Goal: Task Accomplishment & Management: Manage account settings

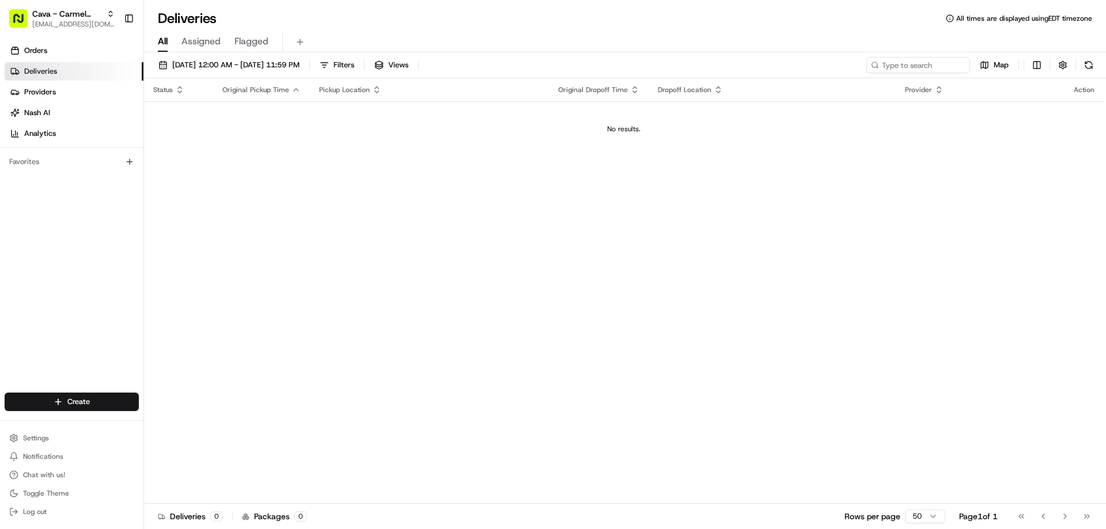
click at [38, 41] on div "Orders Deliveries Providers [PERSON_NAME] Analytics" at bounding box center [71, 92] width 143 height 111
click at [35, 50] on span "Orders" at bounding box center [35, 51] width 23 height 10
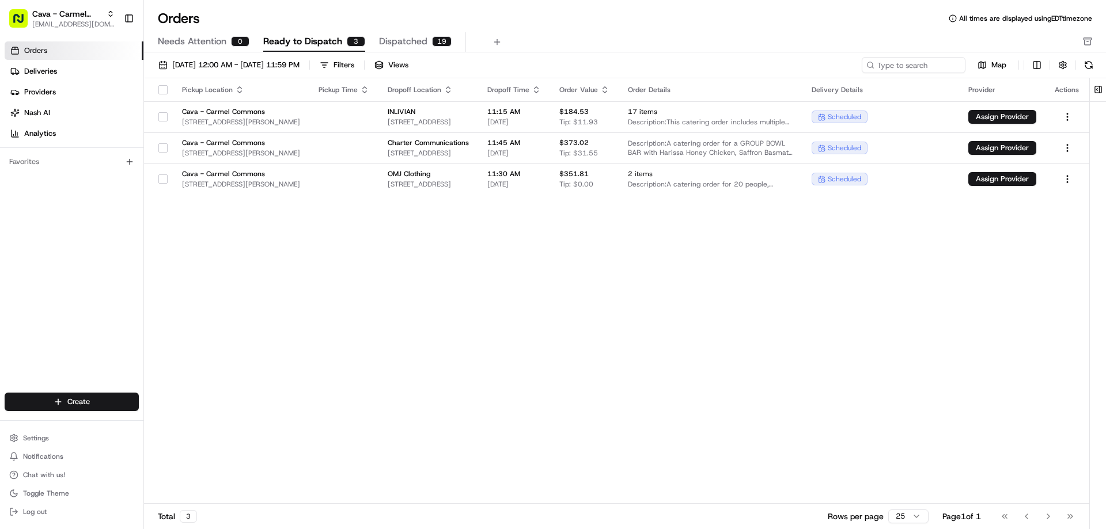
click at [158, 88] on button "button" at bounding box center [162, 89] width 9 height 9
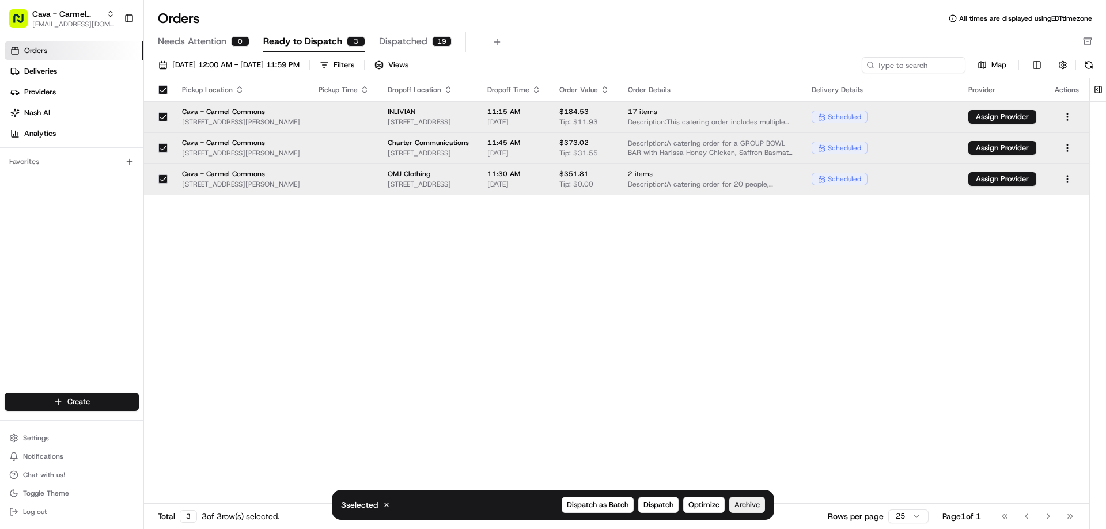
click at [744, 505] on span "Archive" at bounding box center [747, 505] width 25 height 10
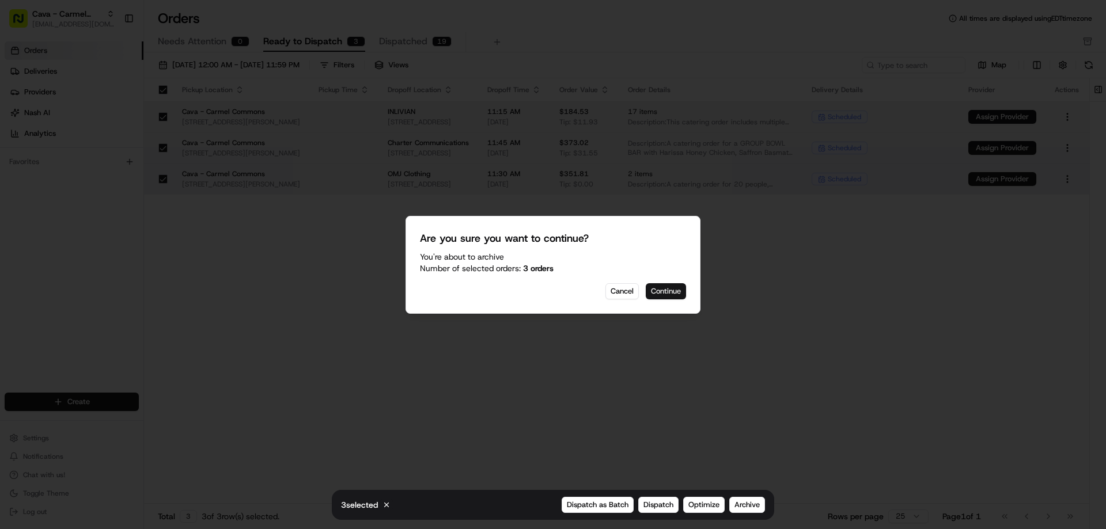
click at [671, 297] on button "Continue" at bounding box center [666, 291] width 40 height 16
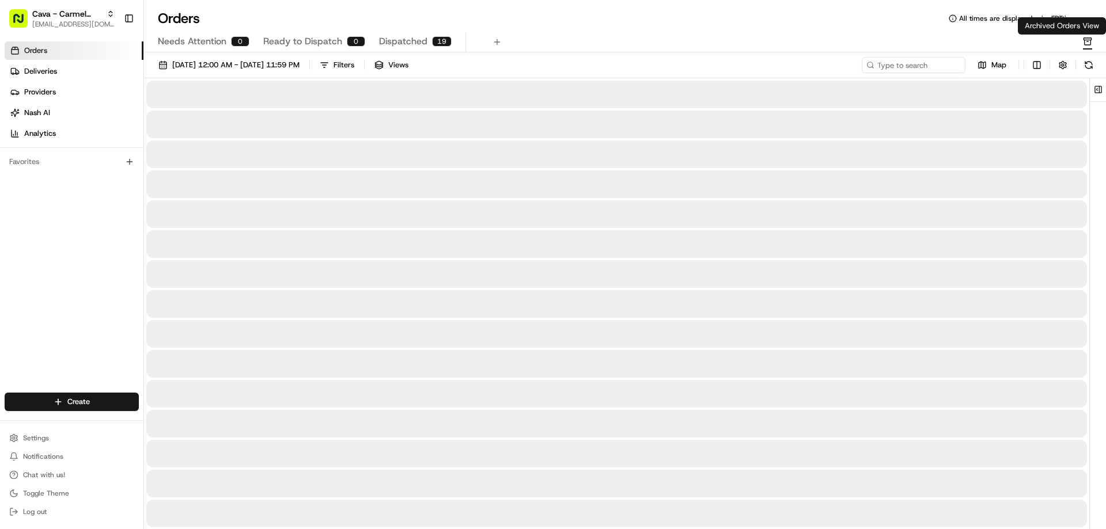
click at [1090, 40] on rect "button" at bounding box center [1087, 39] width 7 height 2
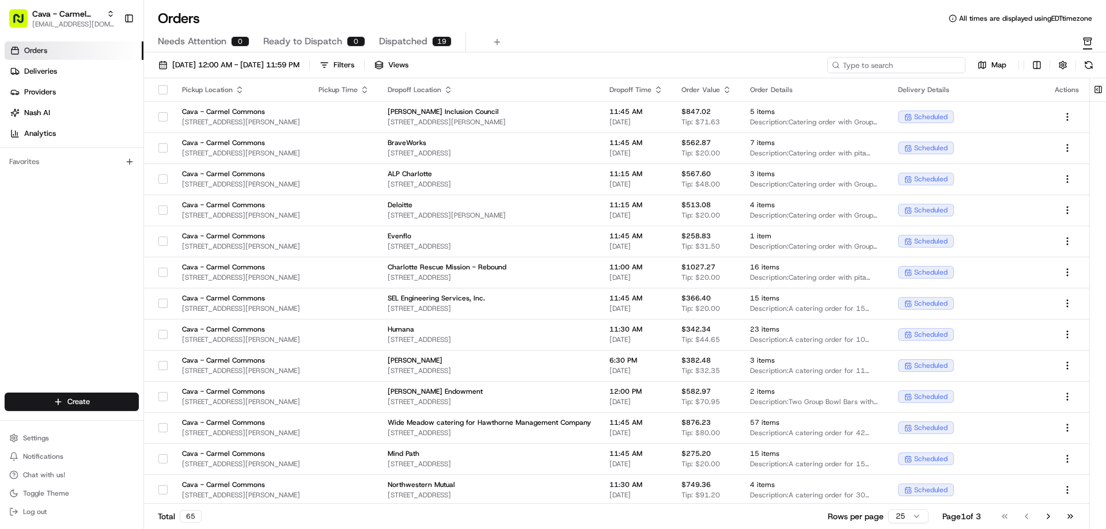
click at [897, 68] on input at bounding box center [896, 65] width 138 height 16
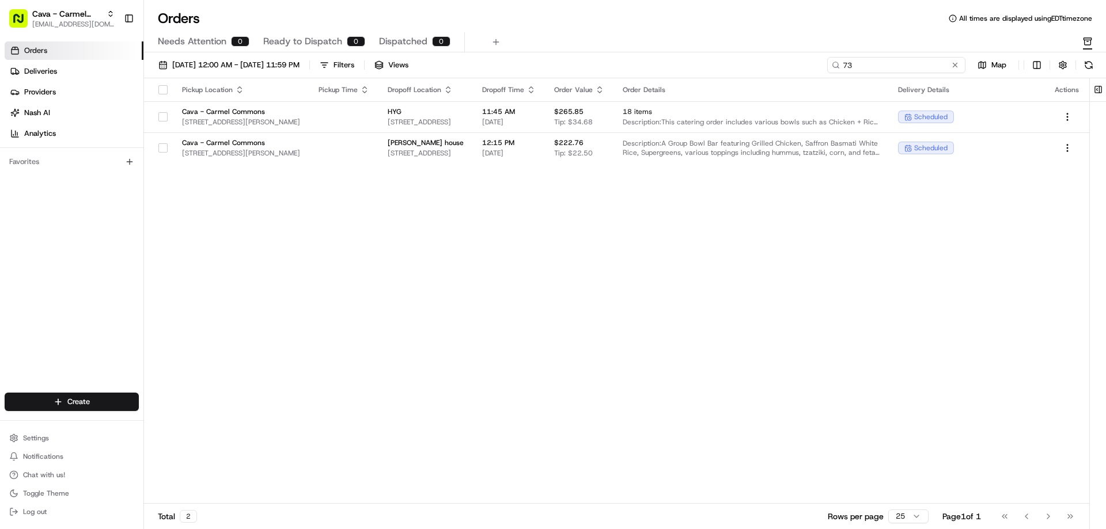
type input "7"
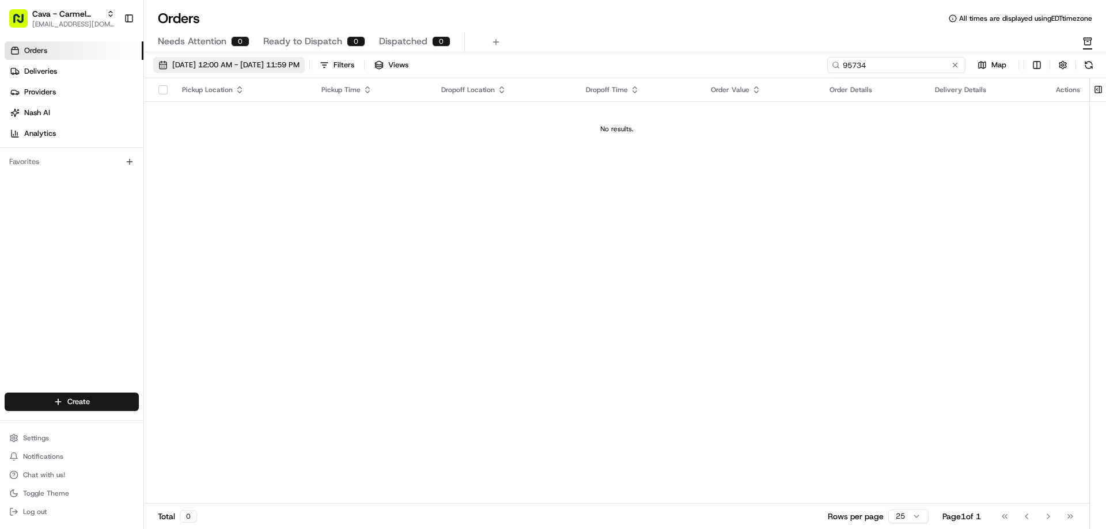
type input "95734"
click at [195, 64] on span "[DATE] 12:00 AM - [DATE] 11:59 PM" at bounding box center [235, 65] width 127 height 10
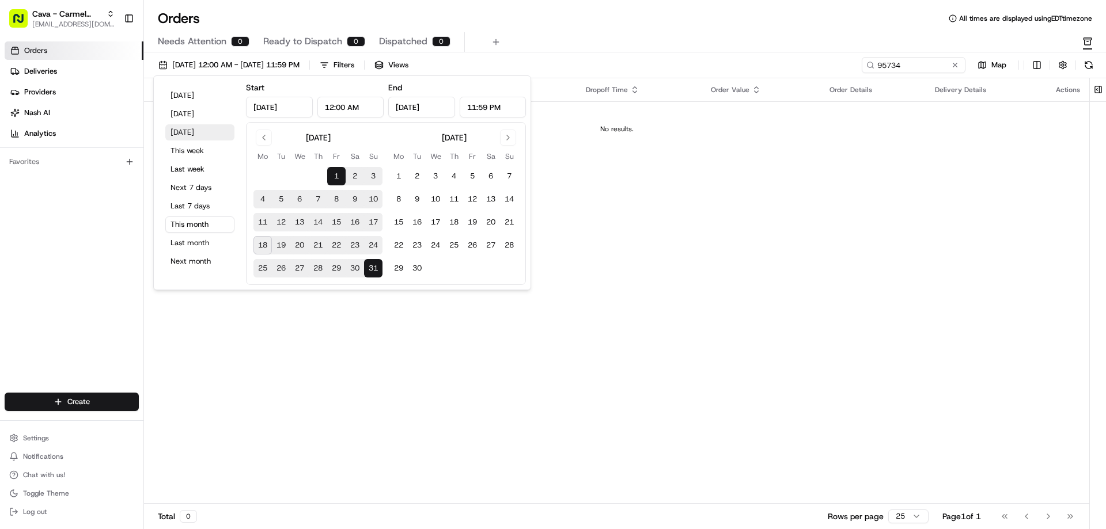
click at [194, 133] on button "[DATE]" at bounding box center [199, 132] width 69 height 16
type input "[DATE]"
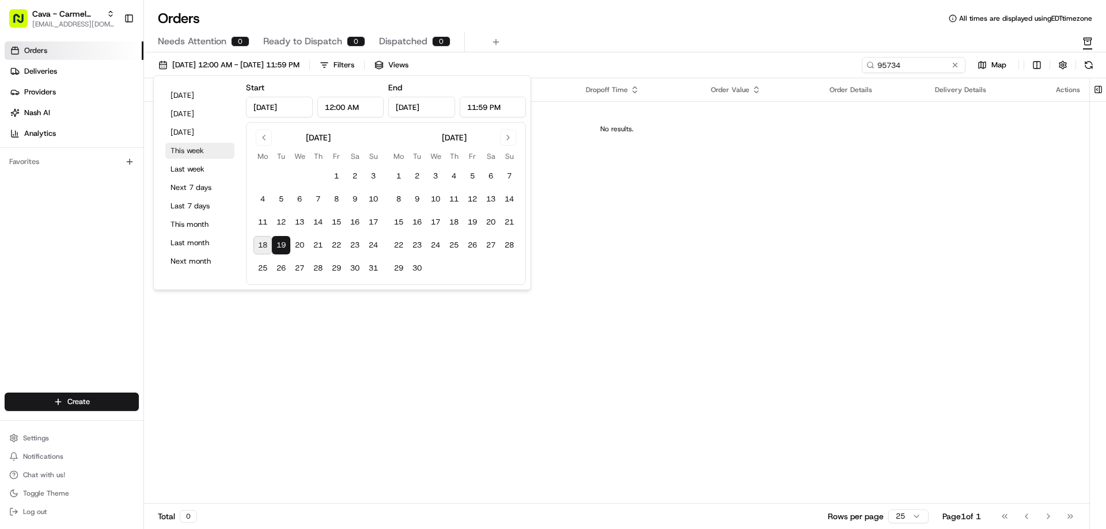
click at [190, 152] on button "This week" at bounding box center [199, 151] width 69 height 16
type input "[DATE]"
click at [689, 252] on div "Pickup Location Pickup Time Dropoff Location Dropoff Time Order Value Order Det…" at bounding box center [616, 291] width 945 height 426
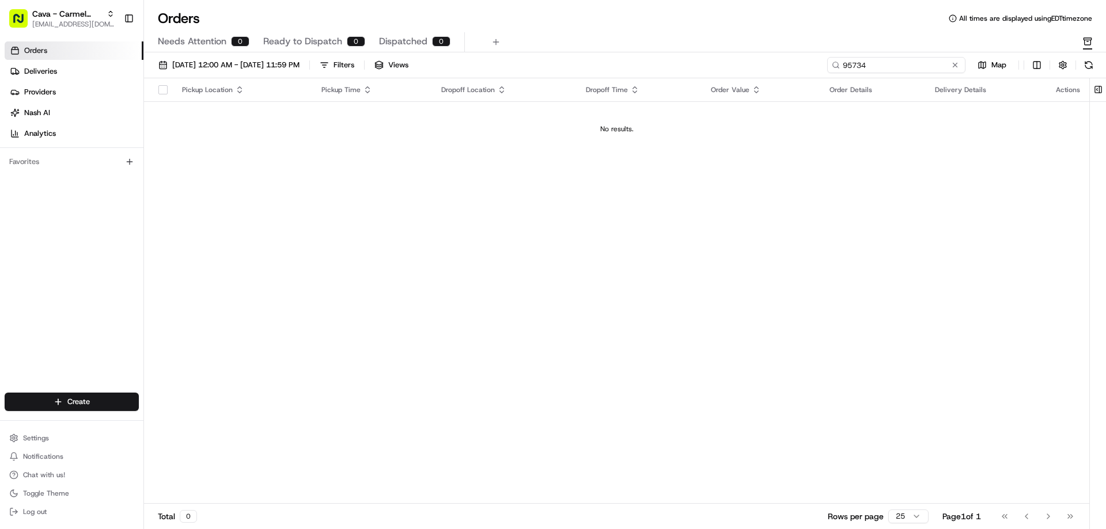
drag, startPoint x: 918, startPoint y: 64, endPoint x: 806, endPoint y: 64, distance: 111.8
click at [807, 64] on div "[DATE] 12:00 AM - [DATE] 11:59 PM Filters Views 95734 Map" at bounding box center [625, 67] width 962 height 21
paste input "[PERSON_NAME]"
type input "[PERSON_NAME]"
click at [956, 66] on button at bounding box center [956, 65] width 12 height 12
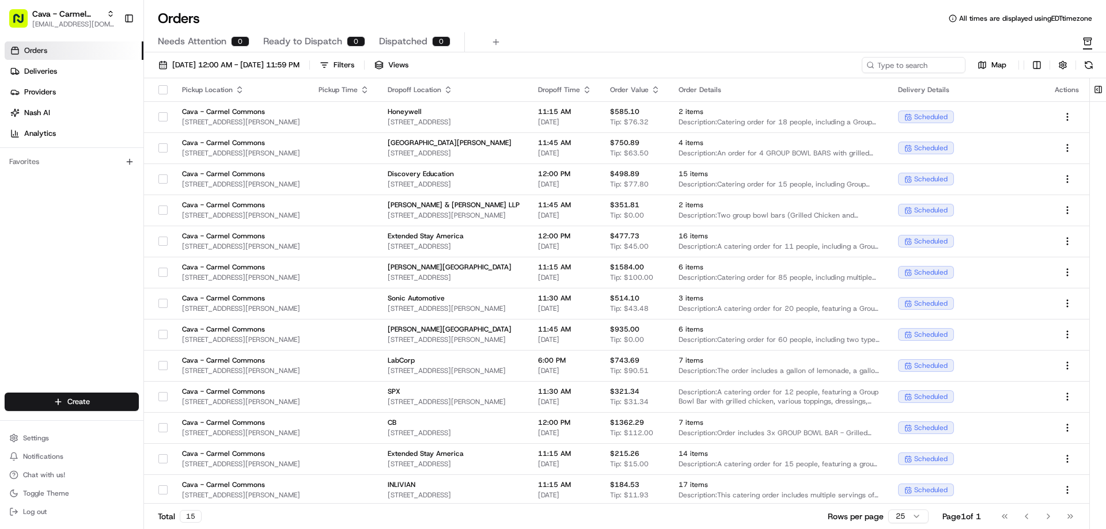
click at [14, 57] on link "Orders" at bounding box center [74, 50] width 139 height 18
